Goal: Communication & Community: Participate in discussion

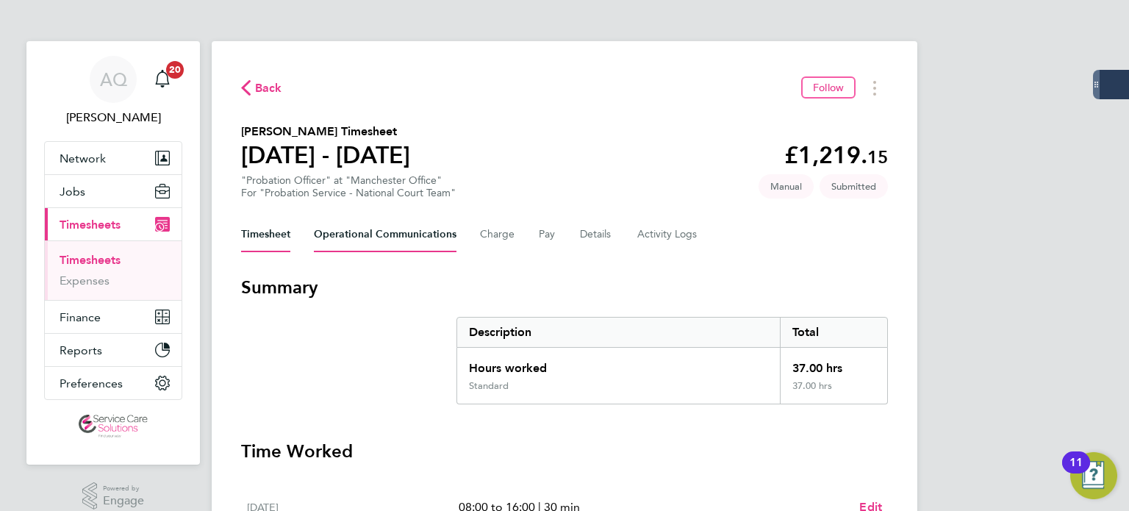
click at [411, 244] on Communications-tab "Operational Communications" at bounding box center [385, 234] width 143 height 35
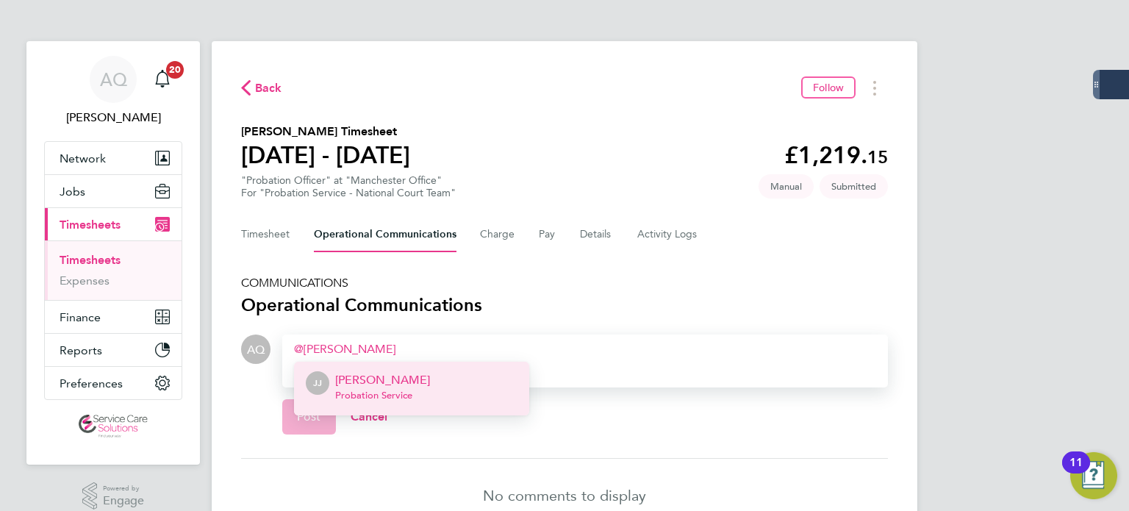
click at [371, 390] on span "Probation Service" at bounding box center [382, 396] width 95 height 12
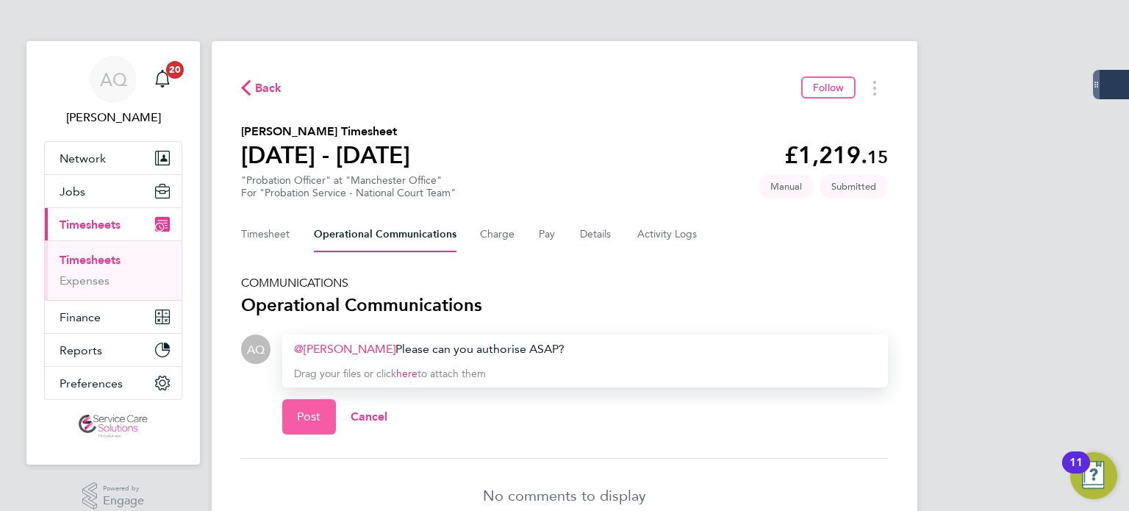
click at [317, 422] on span "Post" at bounding box center [309, 416] width 24 height 15
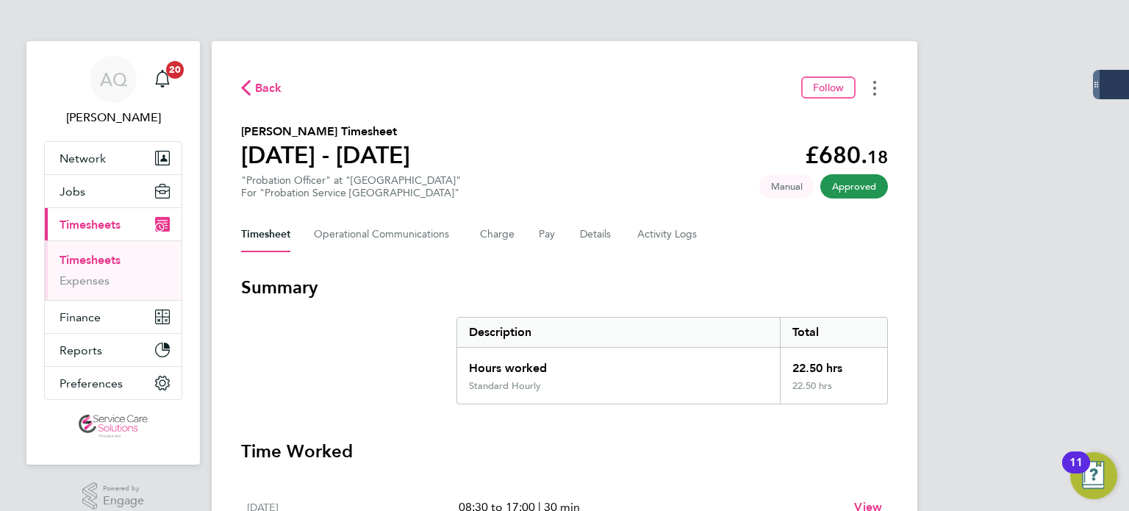
click at [878, 86] on button "Timesheets Menu" at bounding box center [875, 87] width 26 height 23
click at [812, 118] on link "Download timesheet" at bounding box center [800, 120] width 176 height 29
click at [881, 83] on button "Timesheets Menu" at bounding box center [875, 87] width 26 height 23
click at [819, 115] on link "Download timesheet" at bounding box center [800, 120] width 176 height 29
